Goal: Information Seeking & Learning: Check status

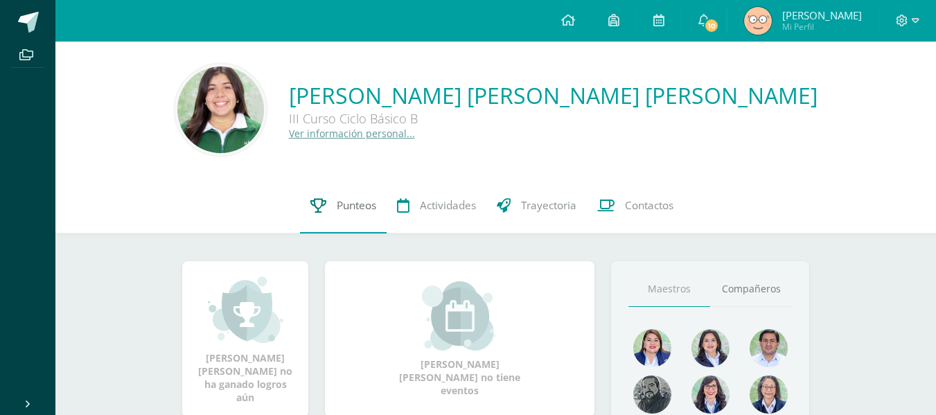
click at [333, 196] on link "Punteos" at bounding box center [343, 205] width 87 height 55
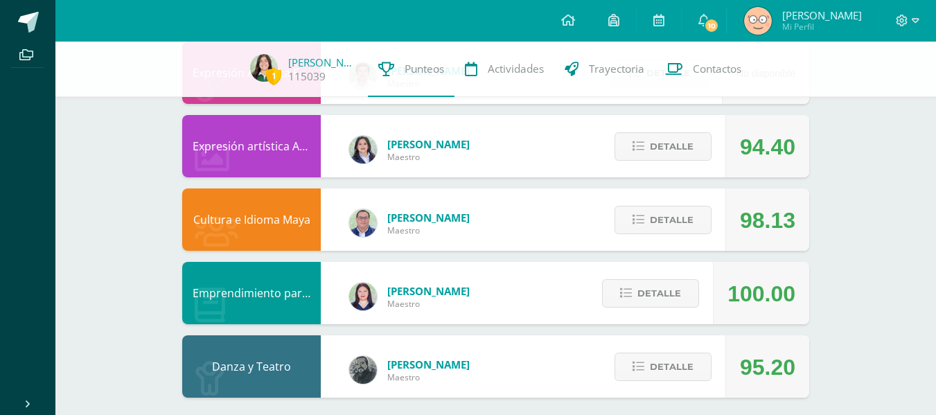
scroll to position [910, 0]
click at [665, 366] on span "Detalle" at bounding box center [672, 368] width 44 height 26
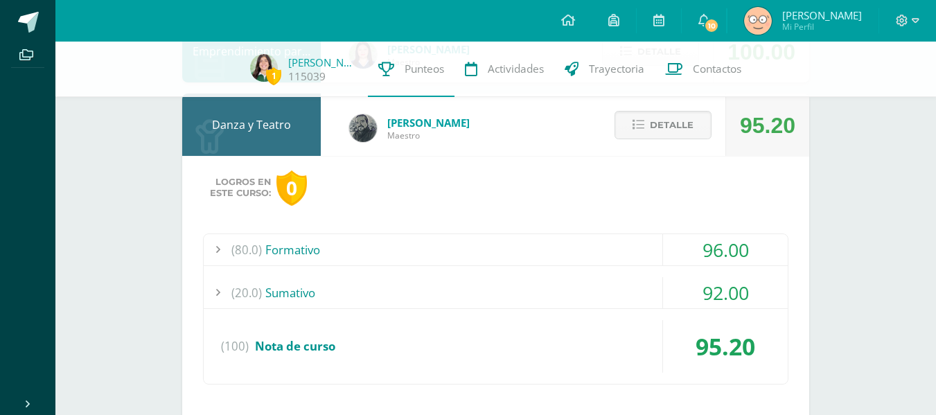
scroll to position [1188, 0]
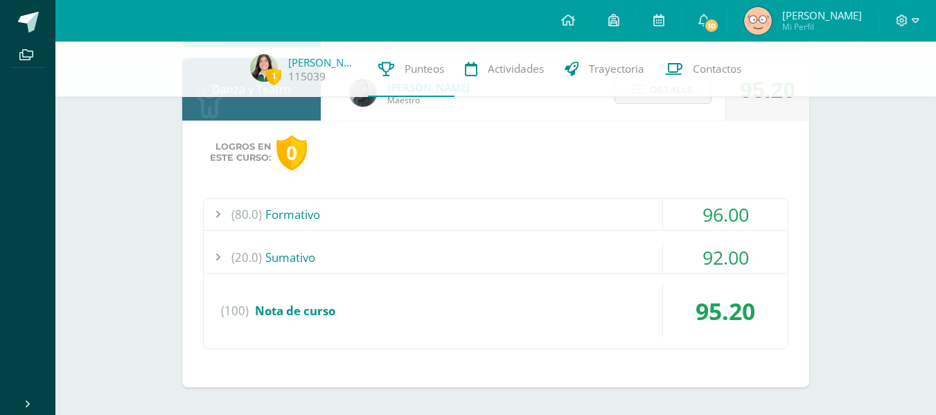
click at [449, 202] on div "(80.0) Formativo" at bounding box center [496, 214] width 584 height 31
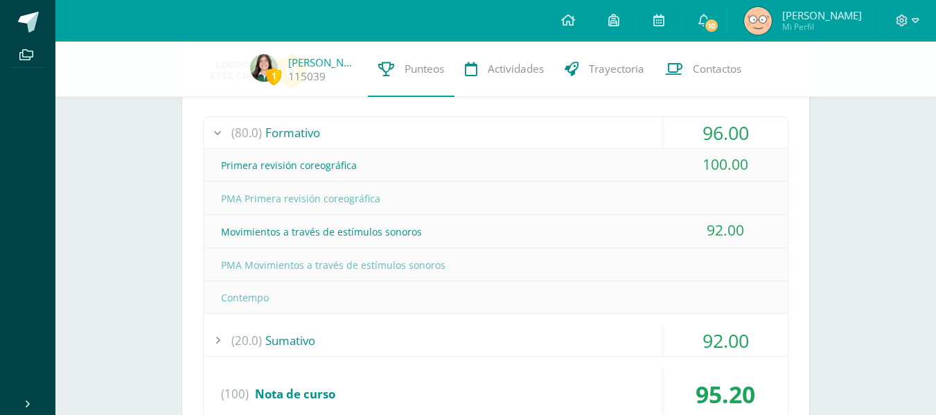
scroll to position [1249, 0]
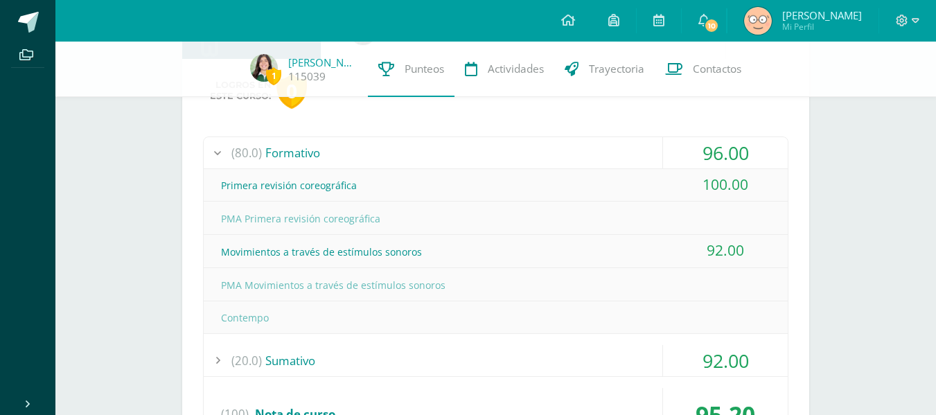
click at [413, 157] on div "(80.0) Formativo" at bounding box center [496, 152] width 584 height 31
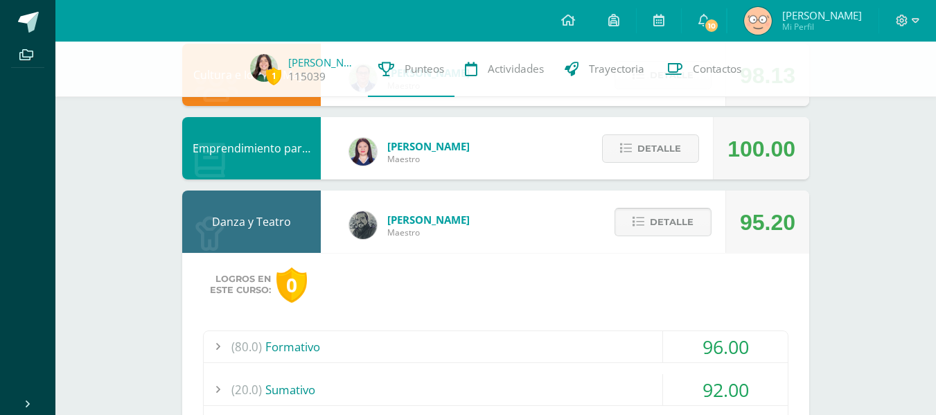
click at [657, 213] on span "Detalle" at bounding box center [672, 222] width 44 height 26
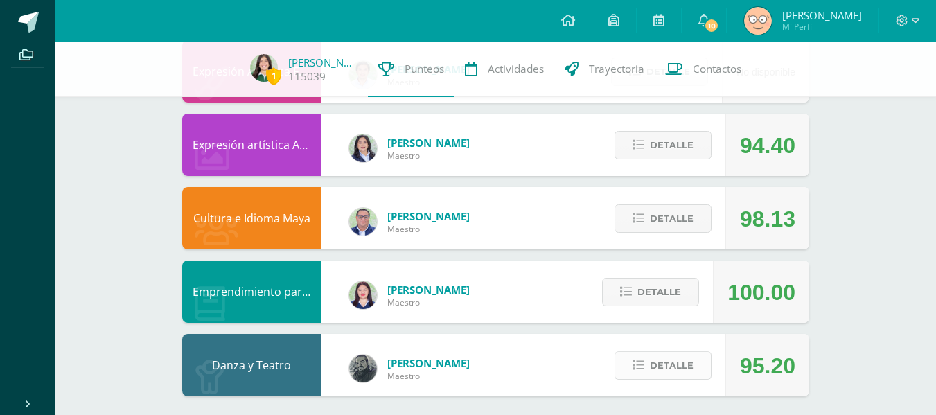
scroll to position [911, 0]
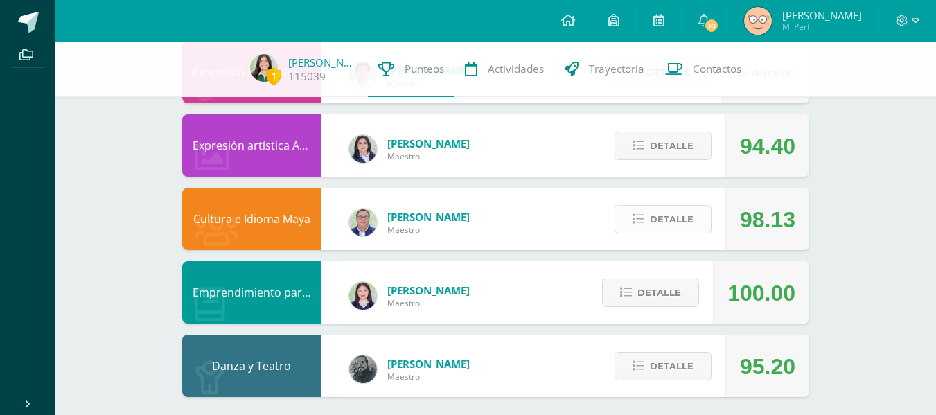
click at [657, 229] on span "Detalle" at bounding box center [672, 219] width 44 height 26
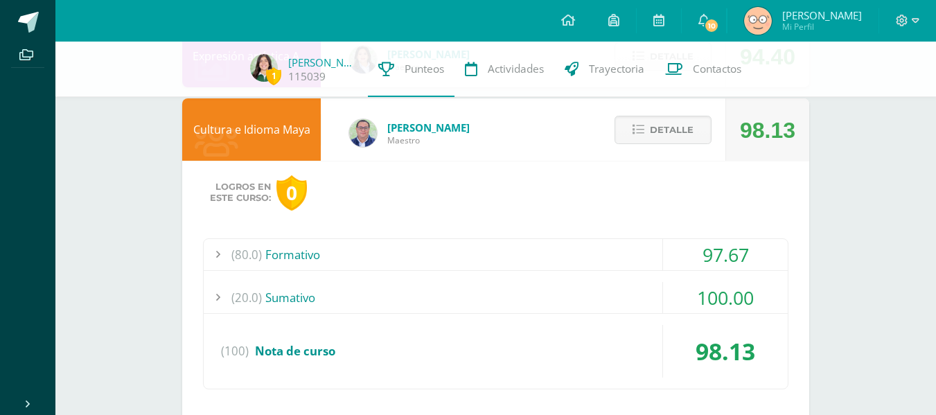
scroll to position [1001, 0]
click at [625, 288] on div "(20.0) [GEOGRAPHIC_DATA]" at bounding box center [496, 296] width 584 height 31
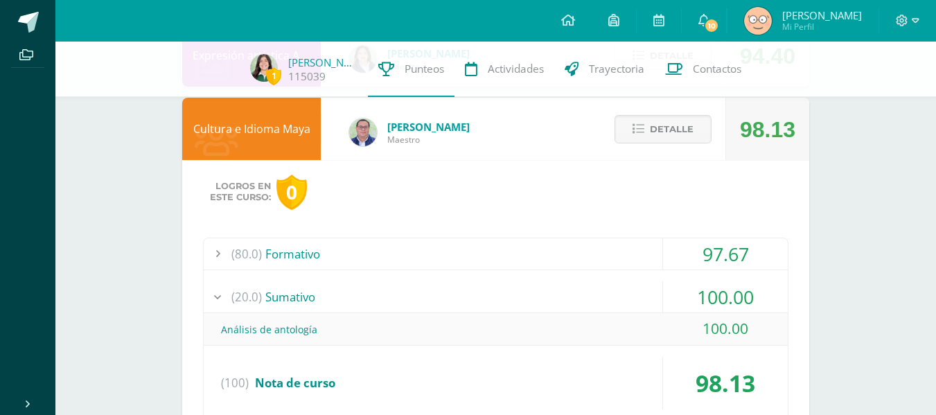
click at [625, 288] on div "(20.0) [GEOGRAPHIC_DATA]" at bounding box center [496, 296] width 584 height 31
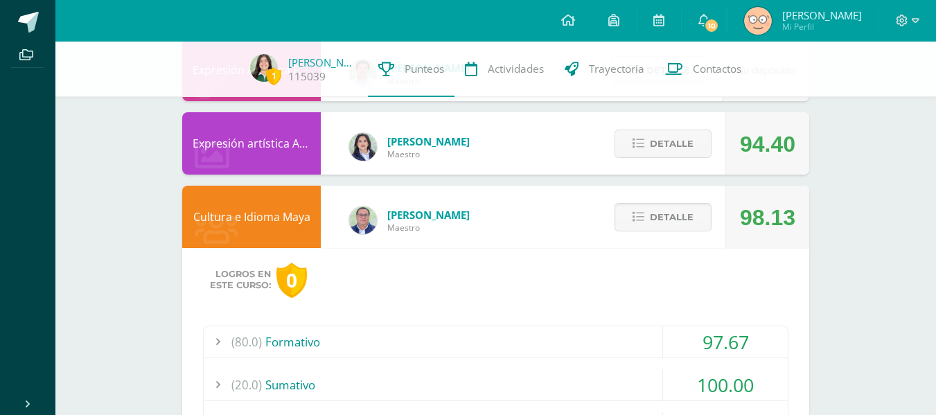
scroll to position [913, 0]
click at [670, 214] on span "Detalle" at bounding box center [672, 218] width 44 height 26
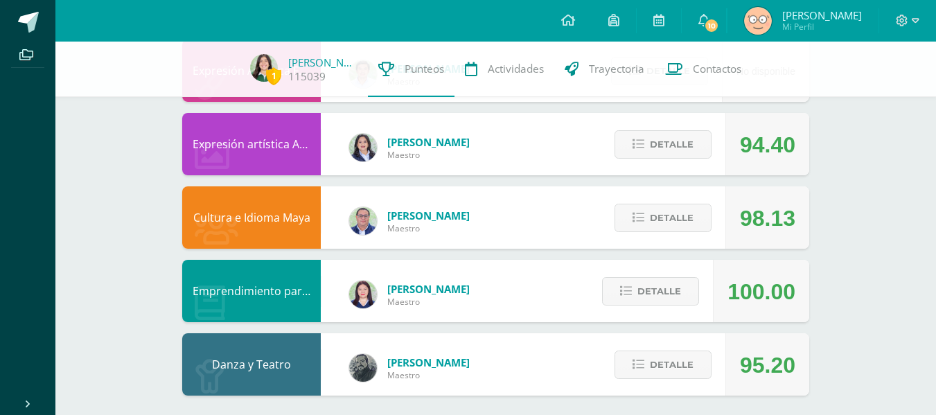
click at [664, 161] on div "Detalle" at bounding box center [660, 144] width 132 height 62
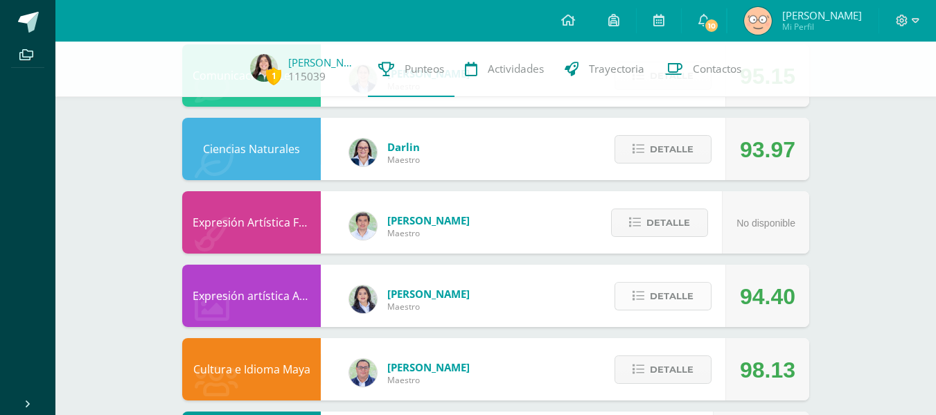
scroll to position [754, 0]
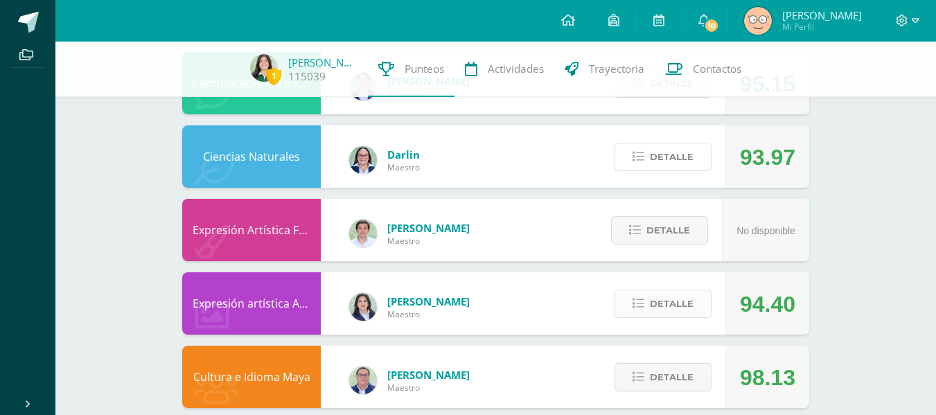
click at [665, 154] on span "Detalle" at bounding box center [672, 157] width 44 height 26
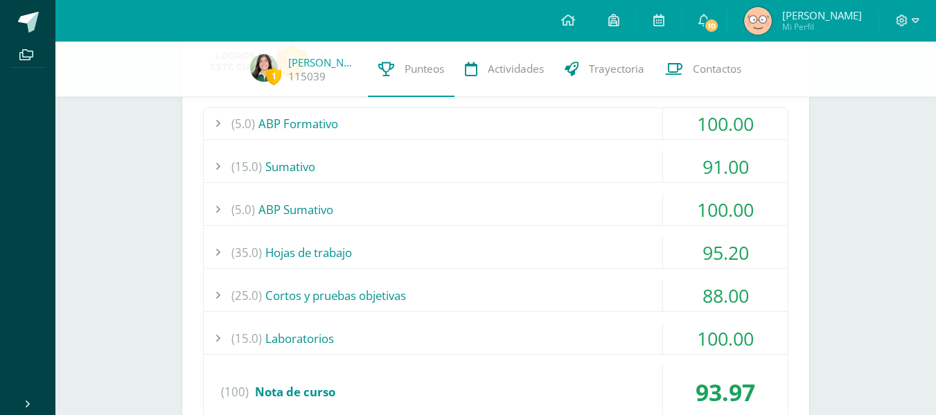
scroll to position [912, 0]
click at [465, 291] on div "(25.0) Cortos y pruebas objetivas" at bounding box center [496, 294] width 584 height 31
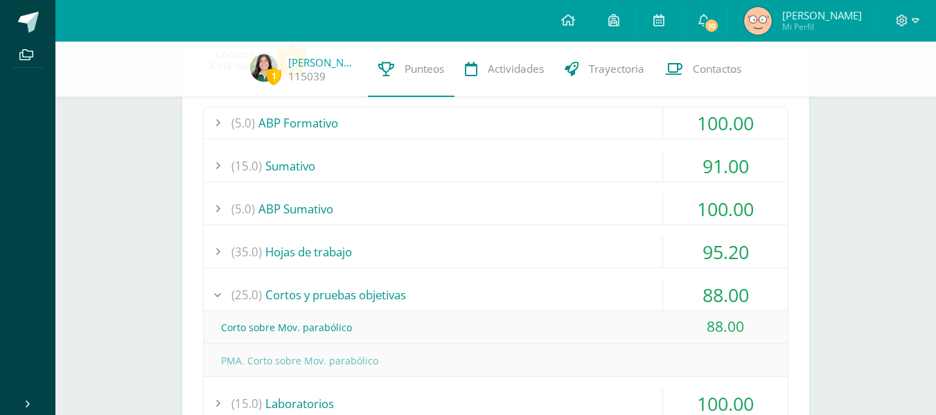
click at [465, 291] on div "(25.0) Cortos y pruebas objetivas" at bounding box center [496, 294] width 584 height 31
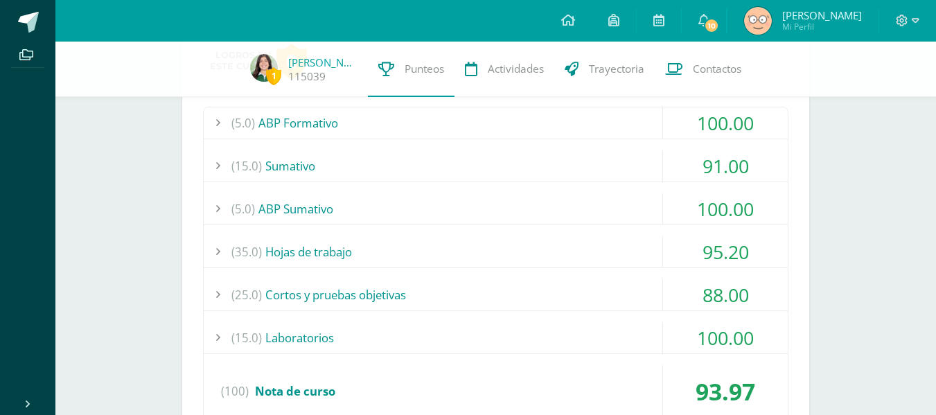
click at [436, 248] on div "(35.0) Hojas de trabajo" at bounding box center [496, 251] width 584 height 31
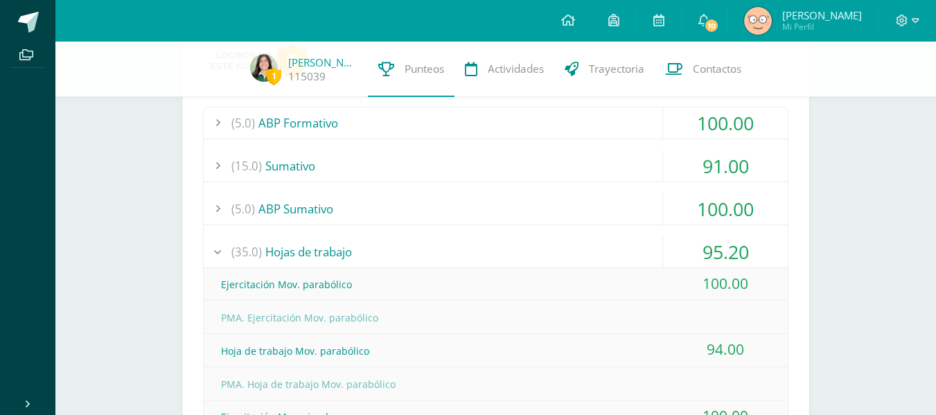
click at [424, 204] on div "(5.0) ABP Sumativo" at bounding box center [496, 208] width 584 height 31
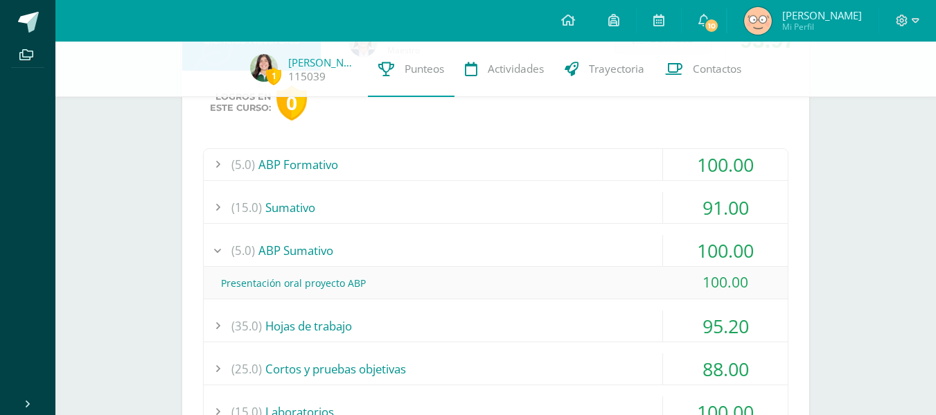
scroll to position [867, 0]
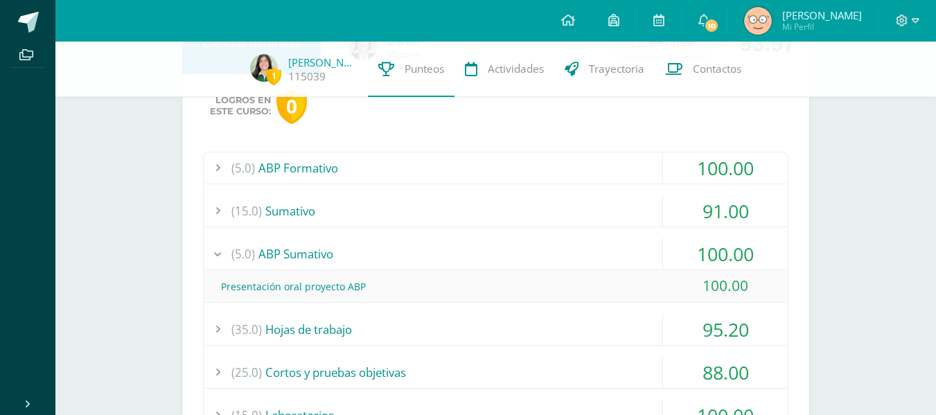
click at [424, 204] on div "(15.0) [GEOGRAPHIC_DATA]" at bounding box center [496, 210] width 584 height 31
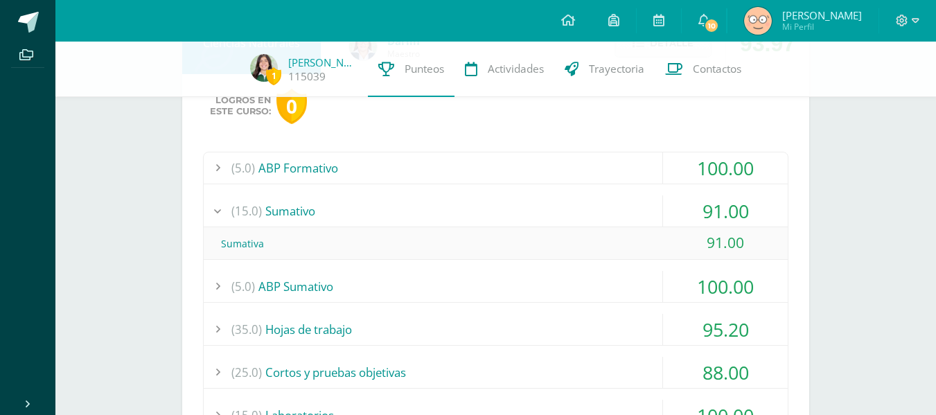
click at [422, 204] on div "(15.0) [GEOGRAPHIC_DATA]" at bounding box center [496, 210] width 584 height 31
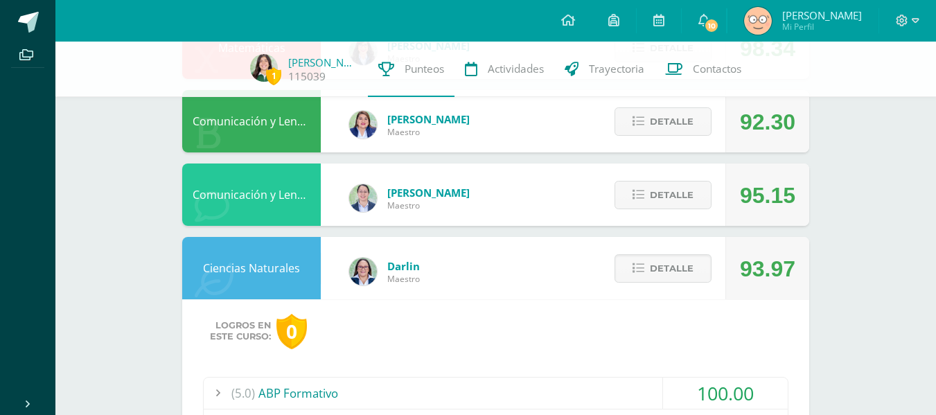
scroll to position [641, 0]
click at [681, 262] on span "Detalle" at bounding box center [672, 269] width 44 height 26
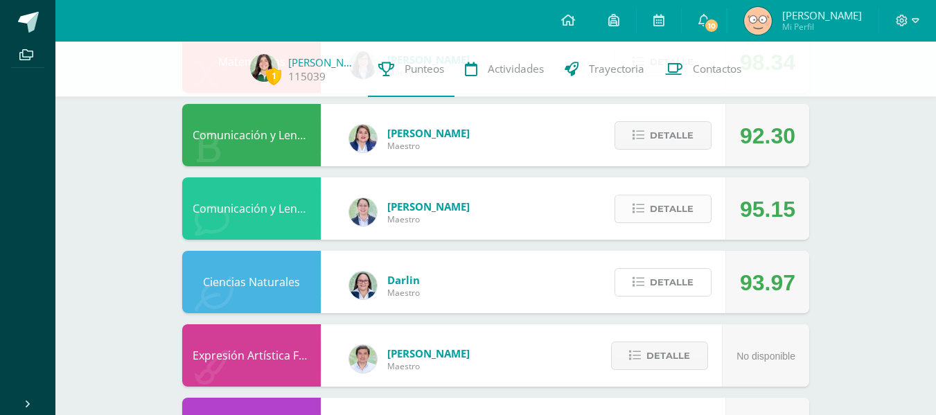
scroll to position [627, 0]
click at [675, 195] on div "Detalle" at bounding box center [660, 209] width 132 height 62
click at [678, 211] on span "Detalle" at bounding box center [672, 210] width 44 height 26
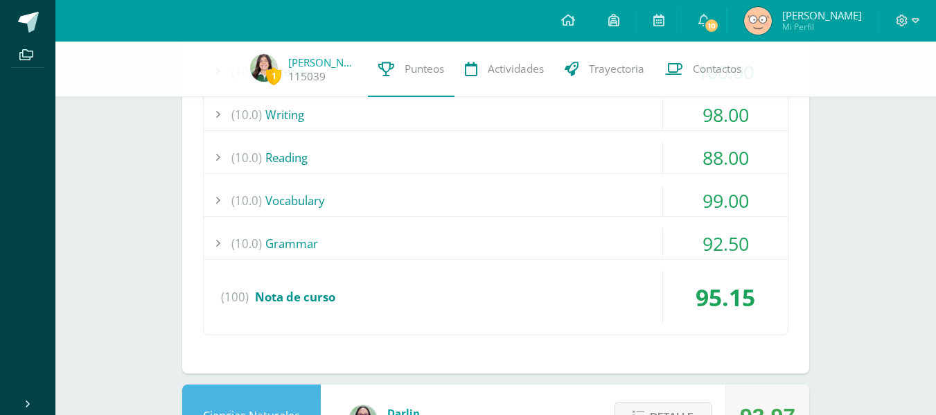
scroll to position [1062, 0]
click at [526, 166] on div "(10.0) [GEOGRAPHIC_DATA]" at bounding box center [496, 156] width 584 height 31
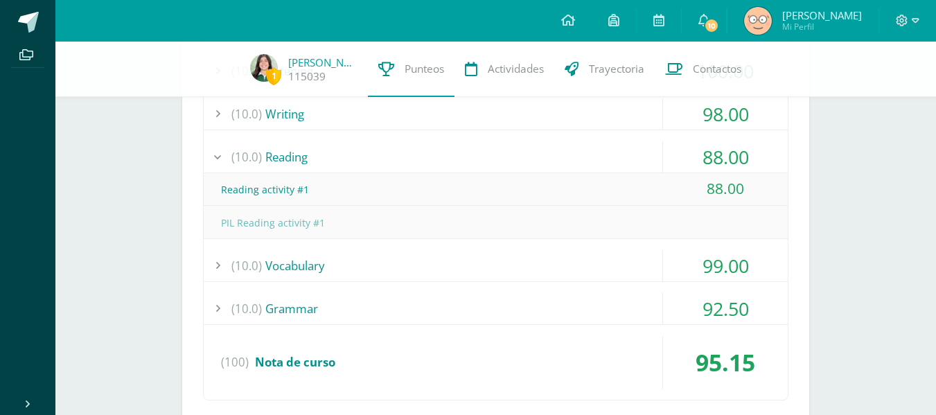
click at [526, 166] on div "(10.0) [GEOGRAPHIC_DATA]" at bounding box center [496, 156] width 584 height 31
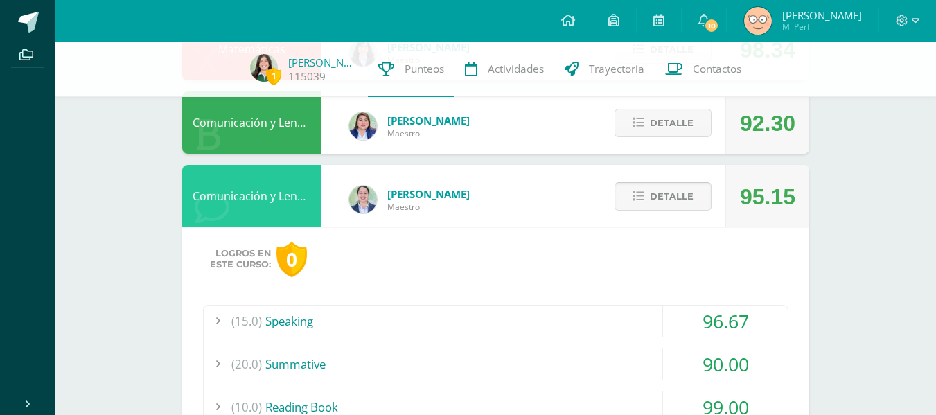
click at [652, 197] on span "Detalle" at bounding box center [672, 197] width 44 height 26
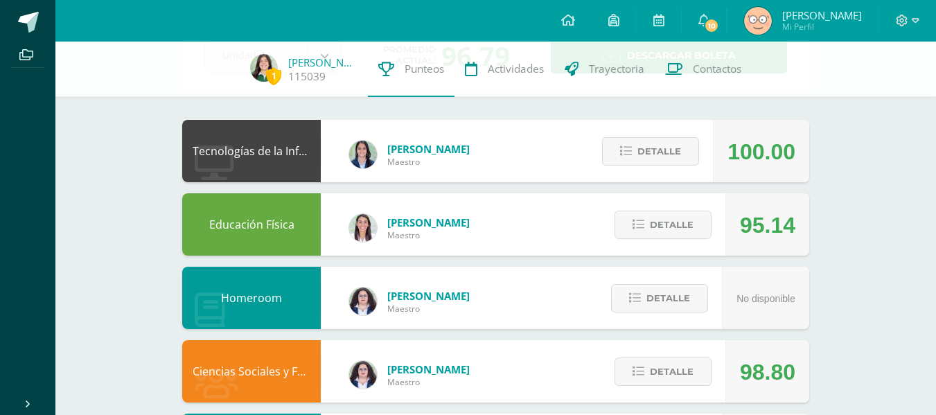
scroll to position [0, 0]
